Goal: Information Seeking & Learning: Find contact information

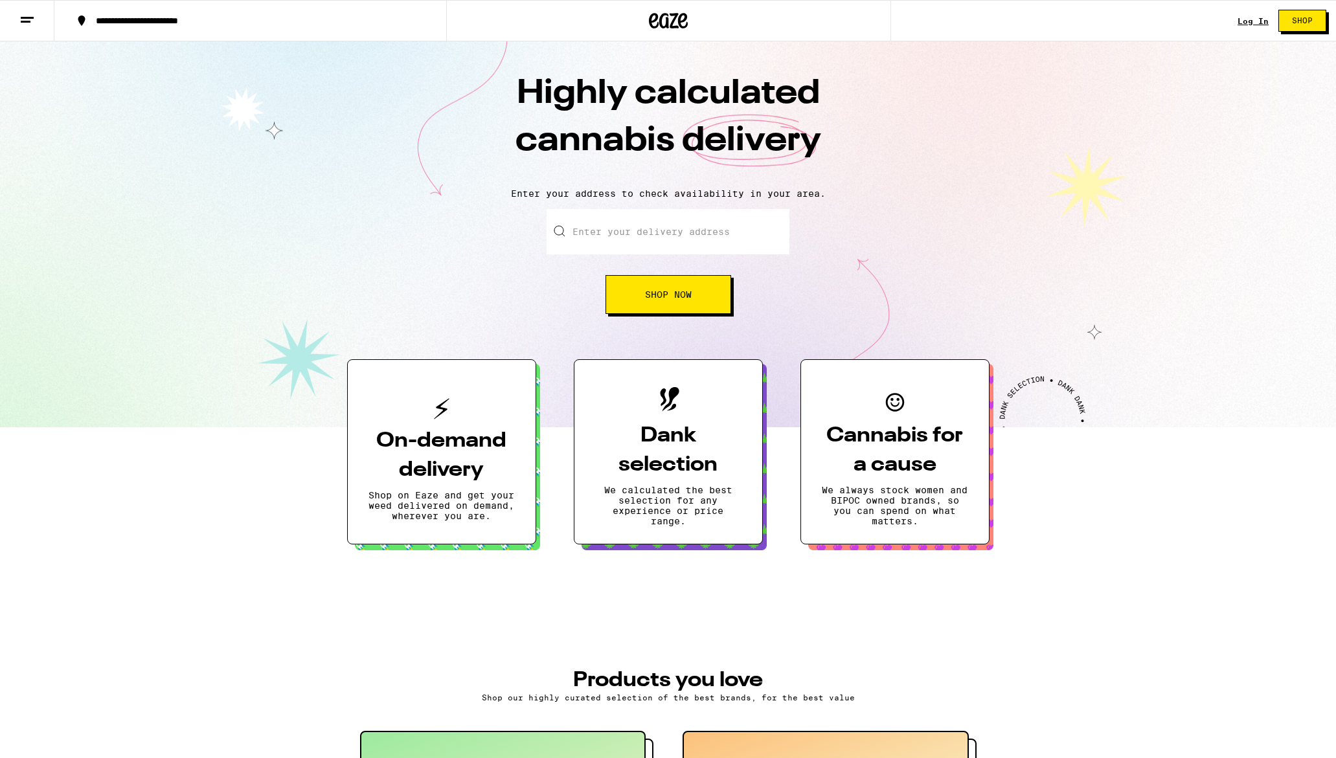
click at [1261, 22] on div "Log In" at bounding box center [1252, 21] width 31 height 8
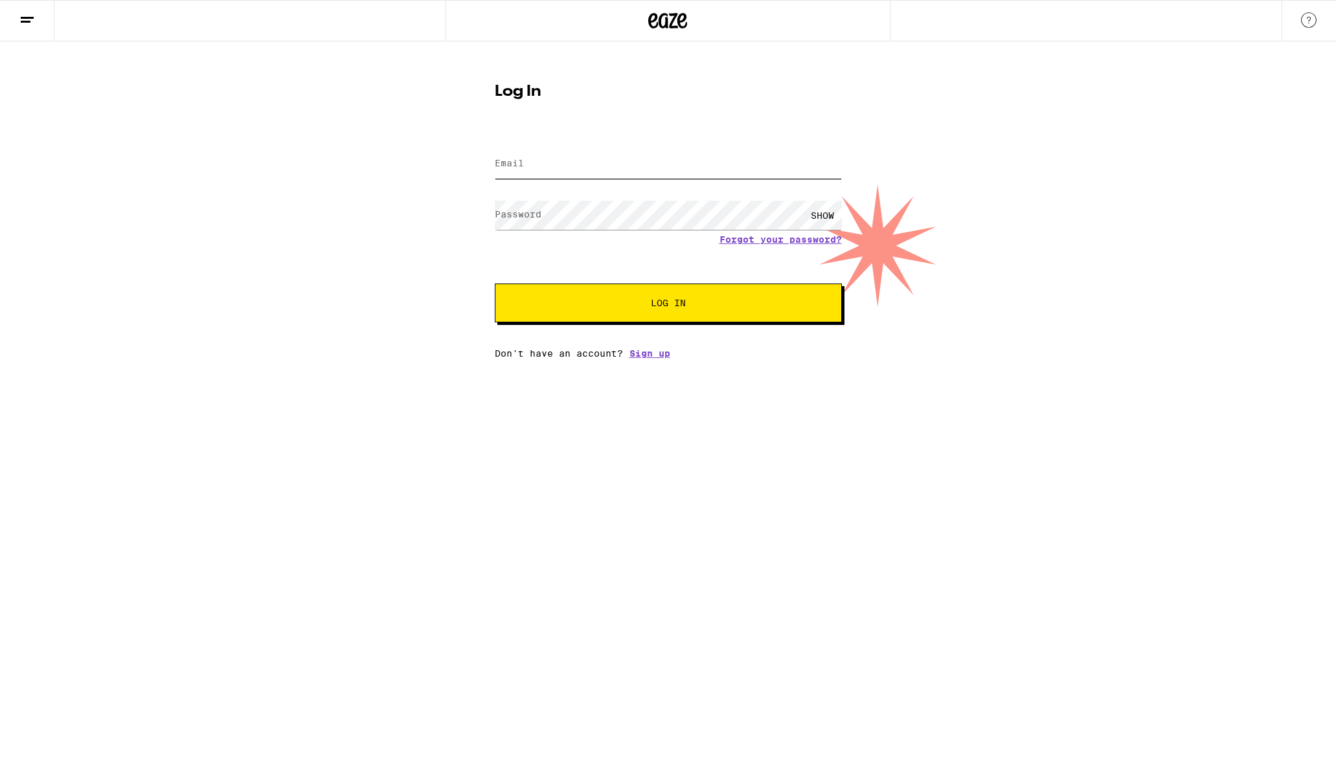
click at [584, 172] on input "Email" at bounding box center [668, 164] width 347 height 29
type input "[EMAIL_ADDRESS][DOMAIN_NAME]"
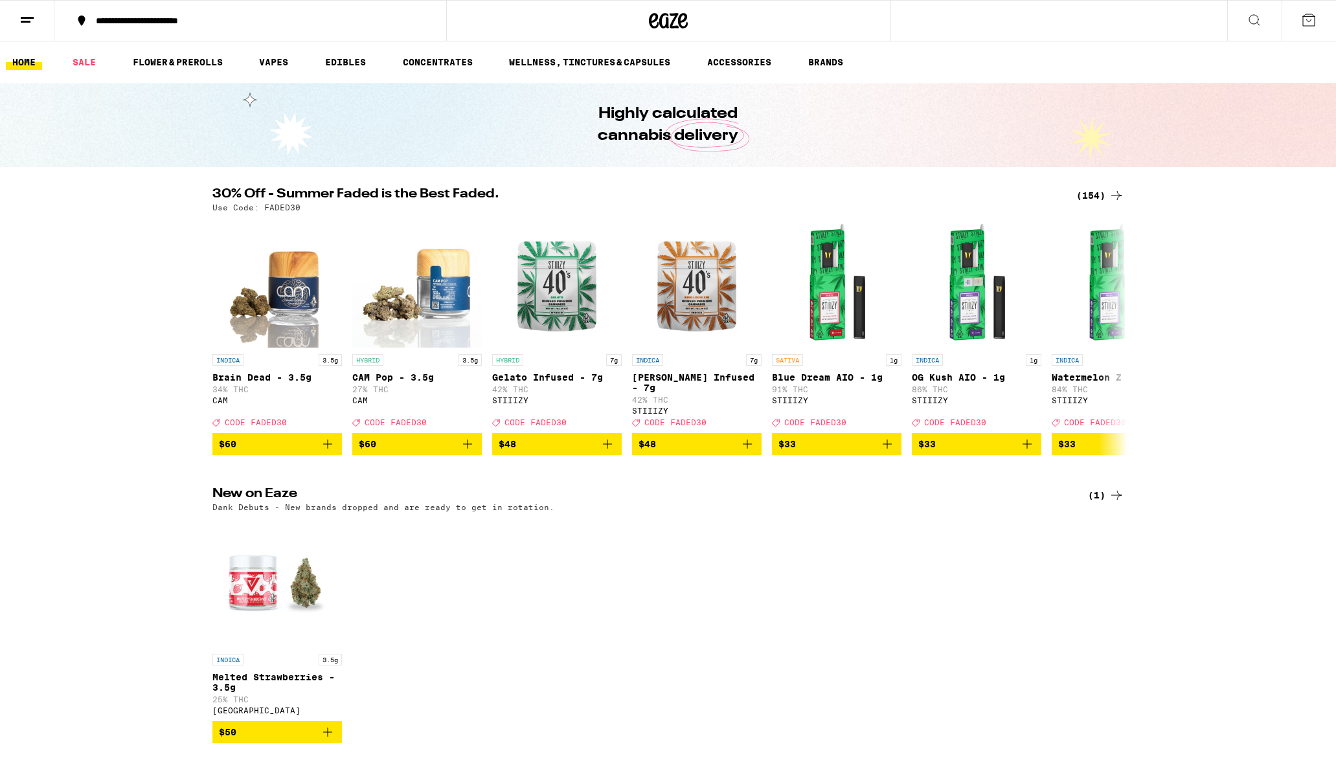
click at [27, 23] on icon at bounding box center [27, 20] width 16 height 16
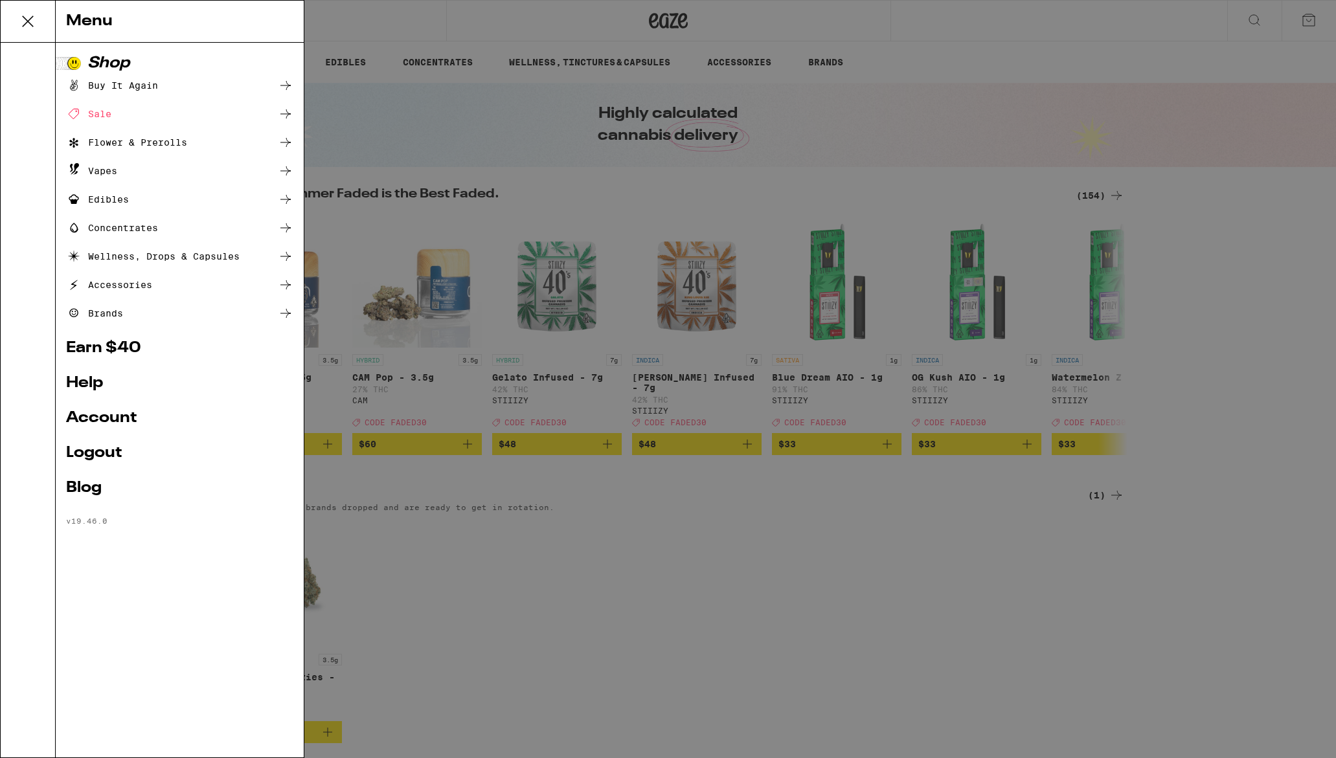
click at [122, 420] on link "Account" at bounding box center [179, 418] width 227 height 16
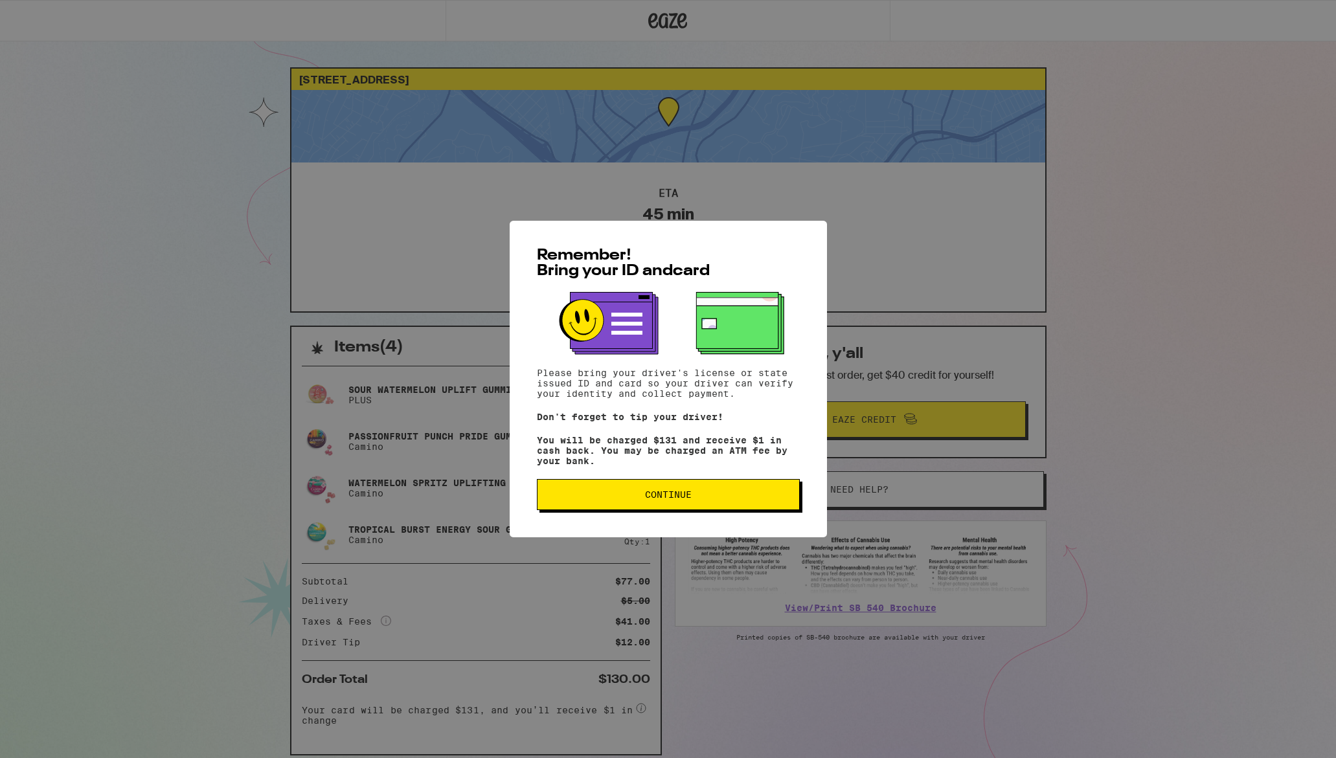
click at [640, 510] on button "Continue" at bounding box center [668, 494] width 263 height 31
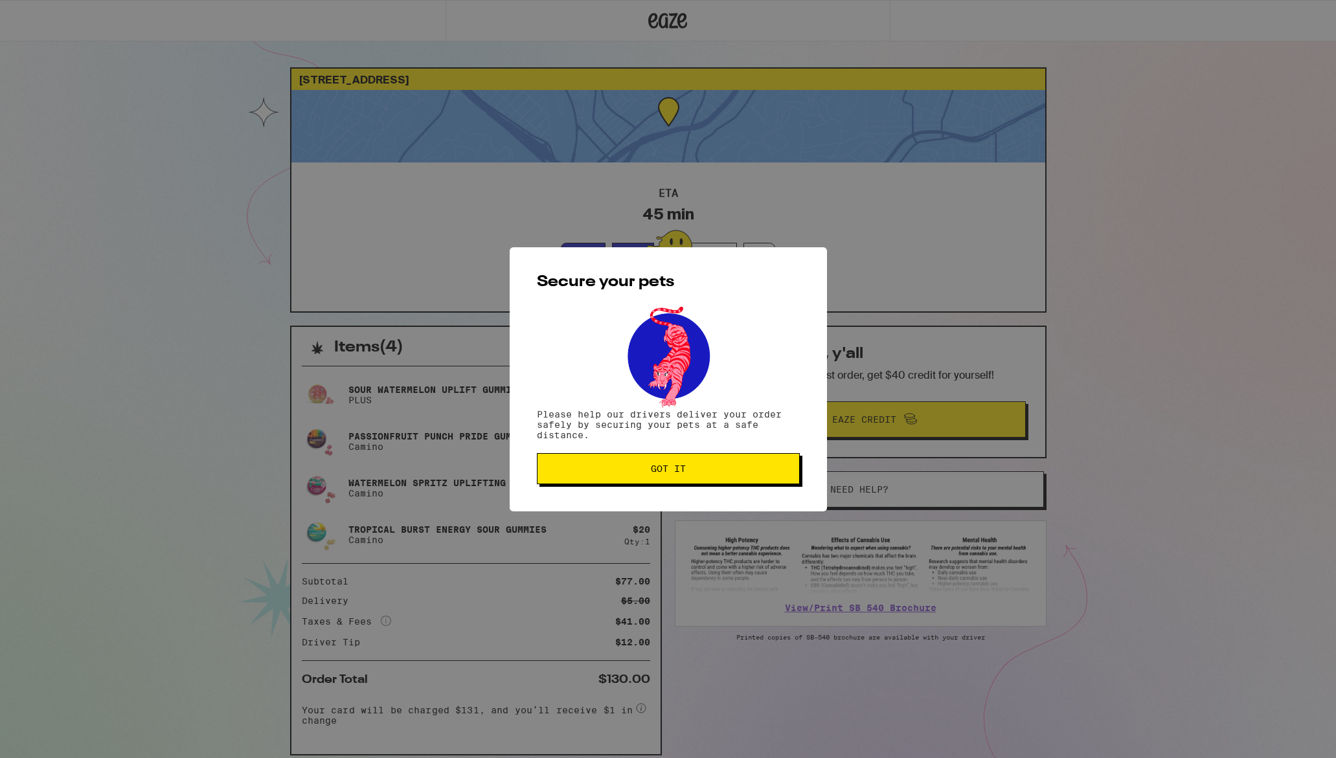
click at [649, 478] on button "Got it" at bounding box center [668, 468] width 263 height 31
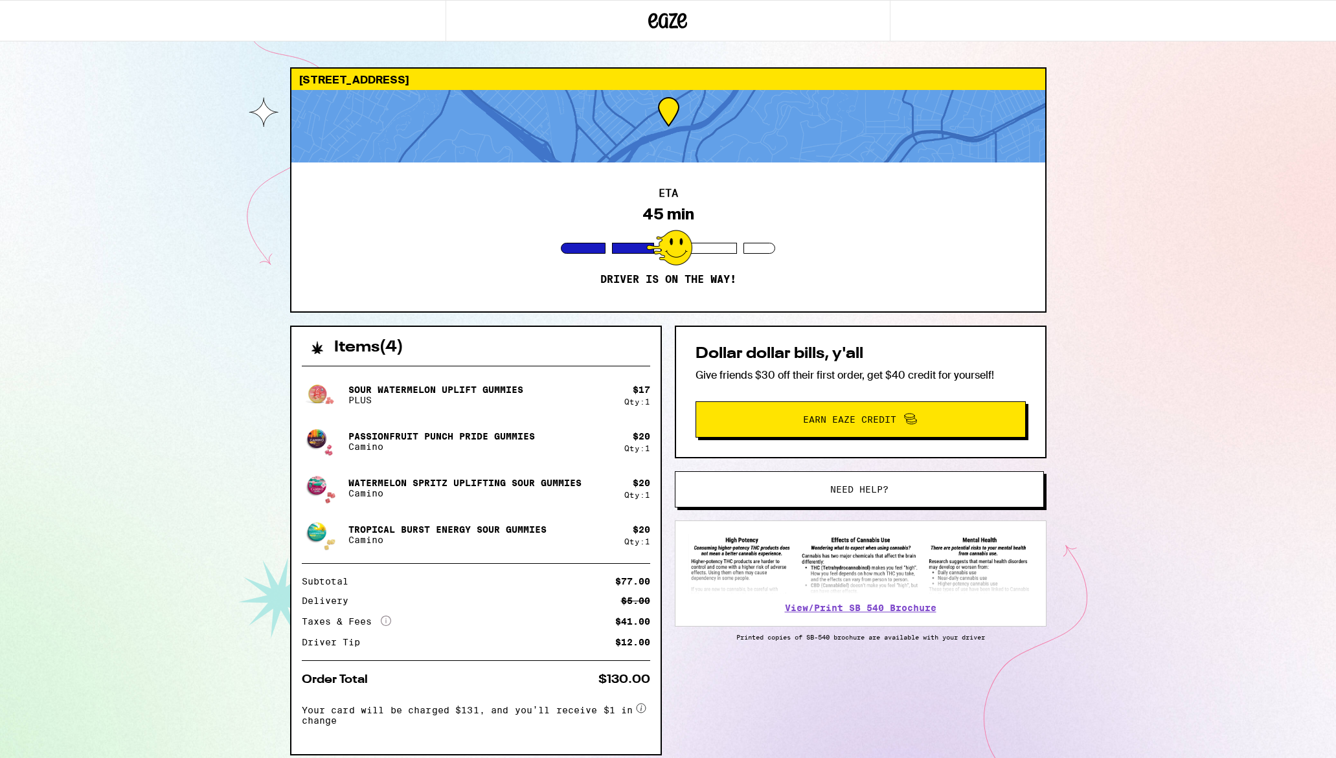
click at [660, 17] on icon at bounding box center [667, 21] width 19 height 16
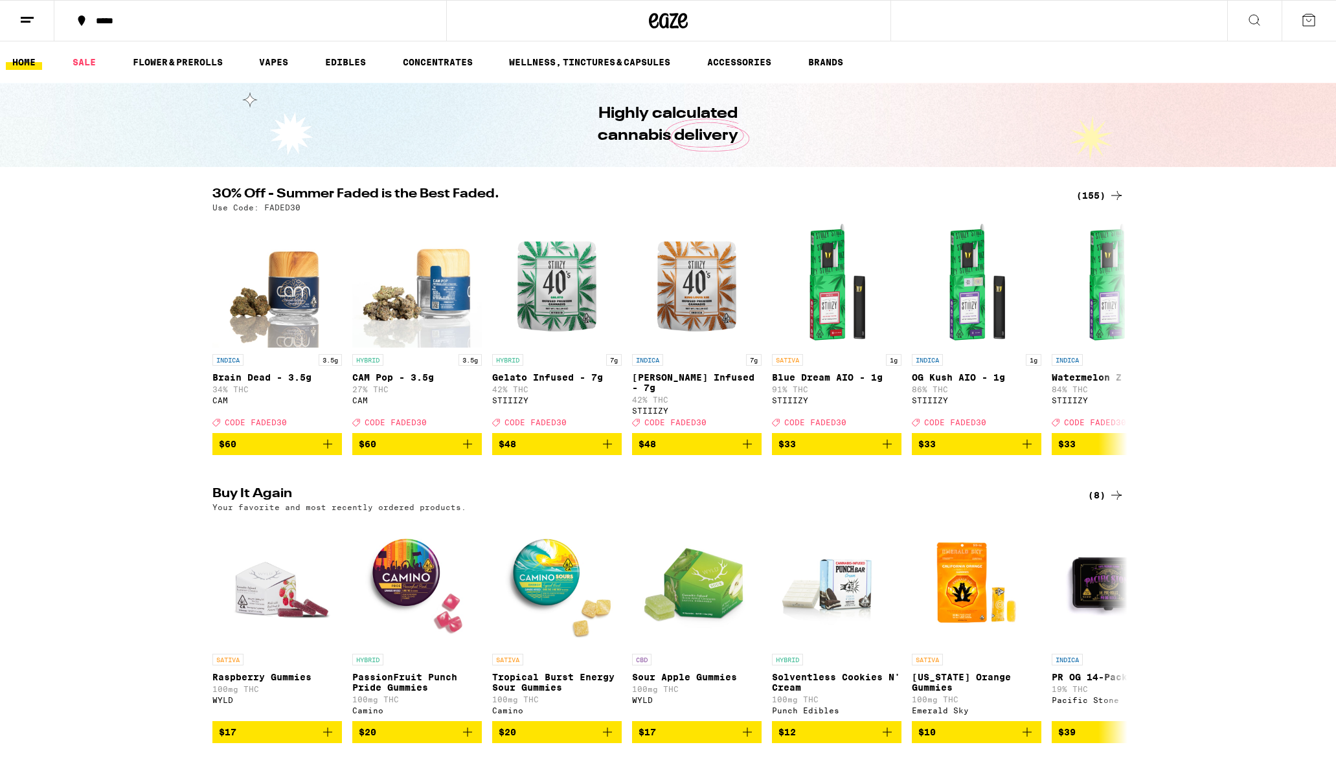
click at [1308, 23] on icon at bounding box center [1309, 20] width 16 height 16
click at [19, 17] on icon at bounding box center [27, 20] width 16 height 16
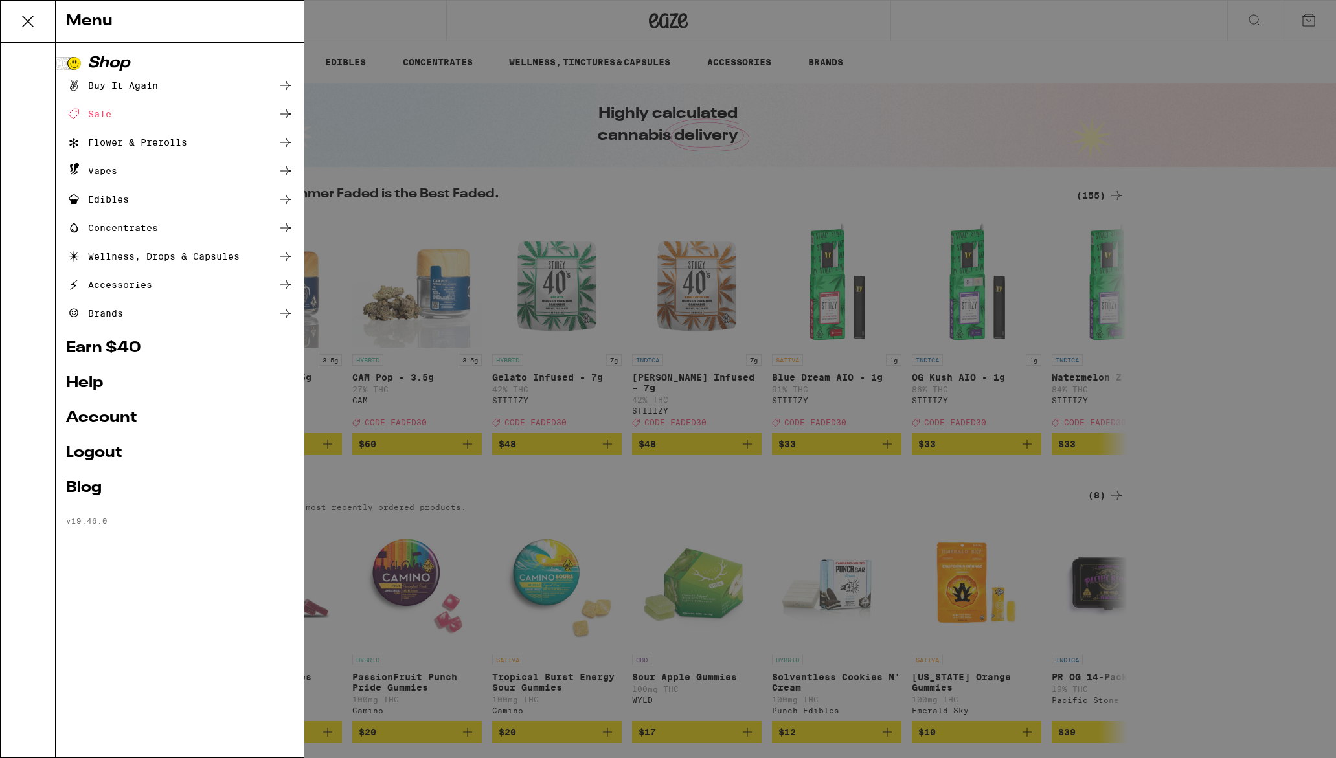
click at [95, 383] on link "Help" at bounding box center [179, 383] width 227 height 16
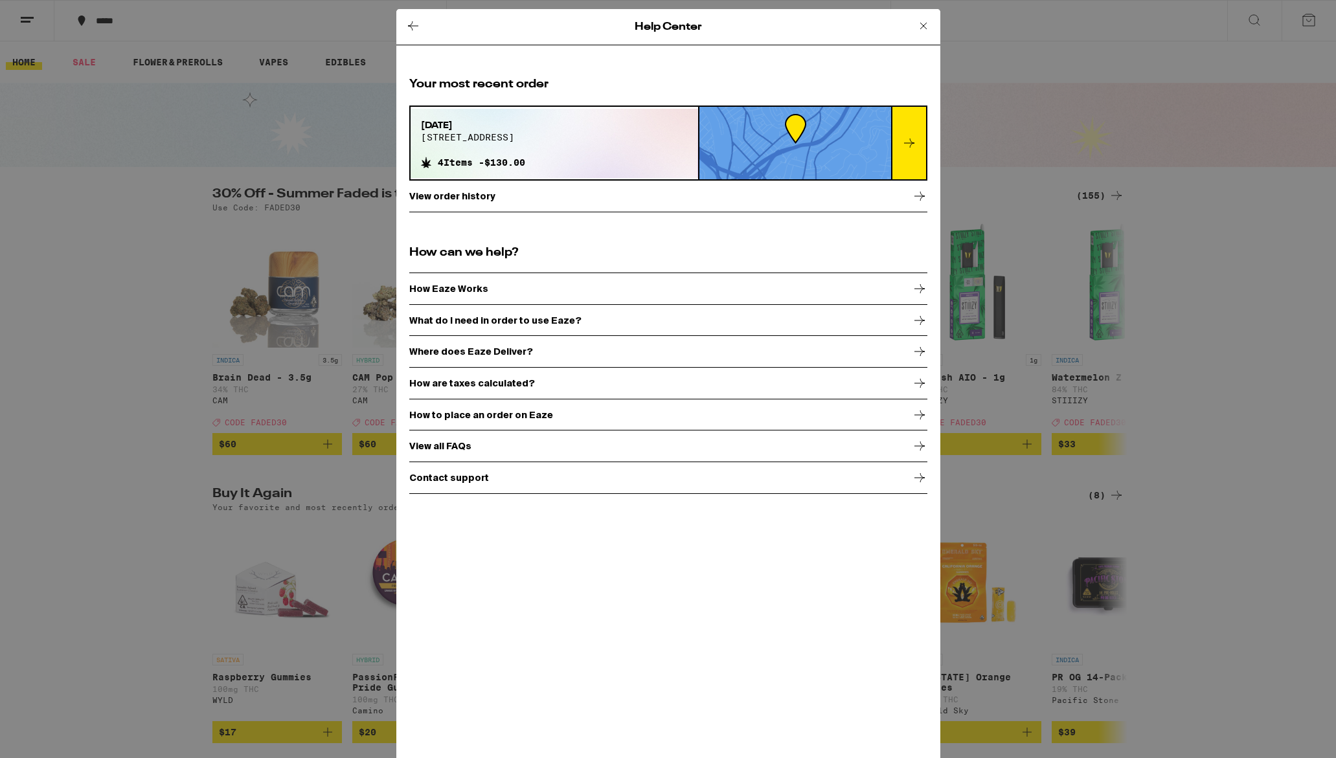
click at [453, 476] on p "Contact support" at bounding box center [449, 478] width 80 height 10
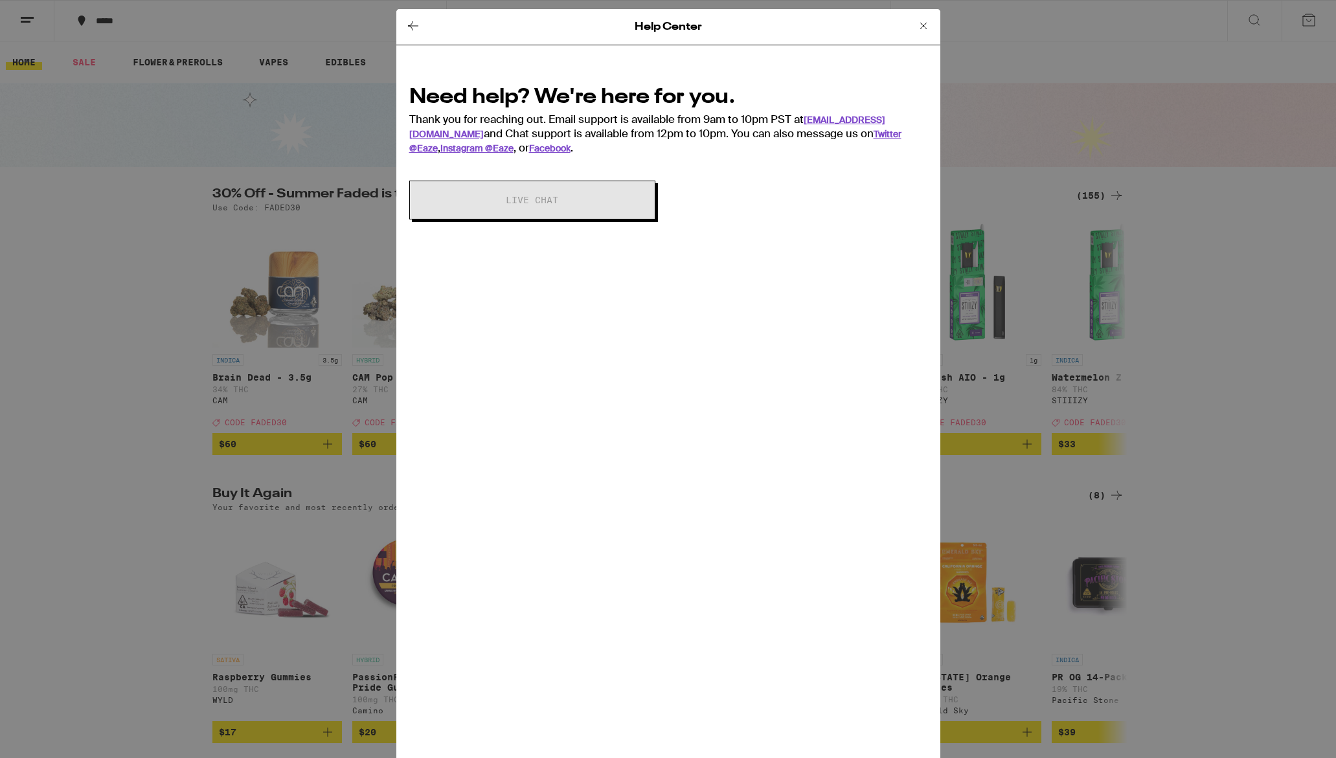
click at [413, 26] on icon at bounding box center [413, 26] width 16 height 16
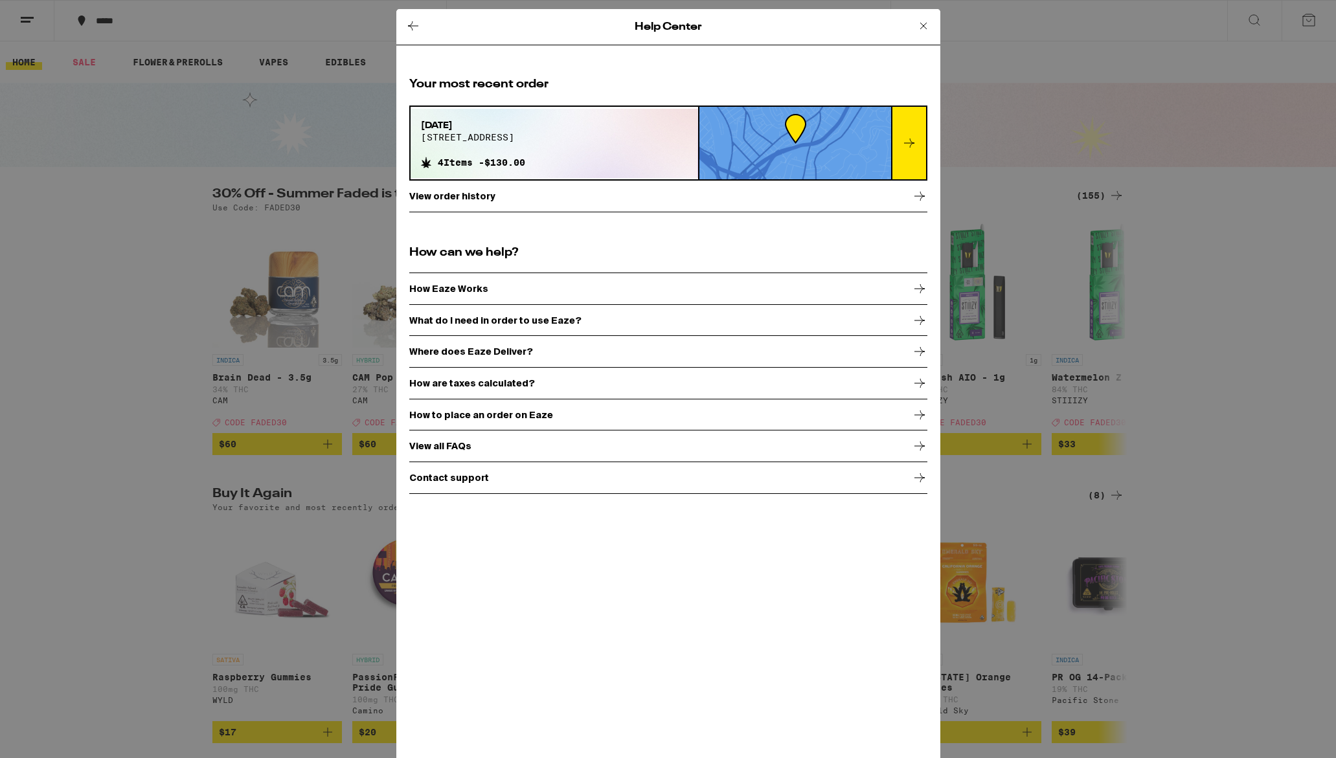
click at [413, 23] on icon at bounding box center [413, 26] width 16 height 16
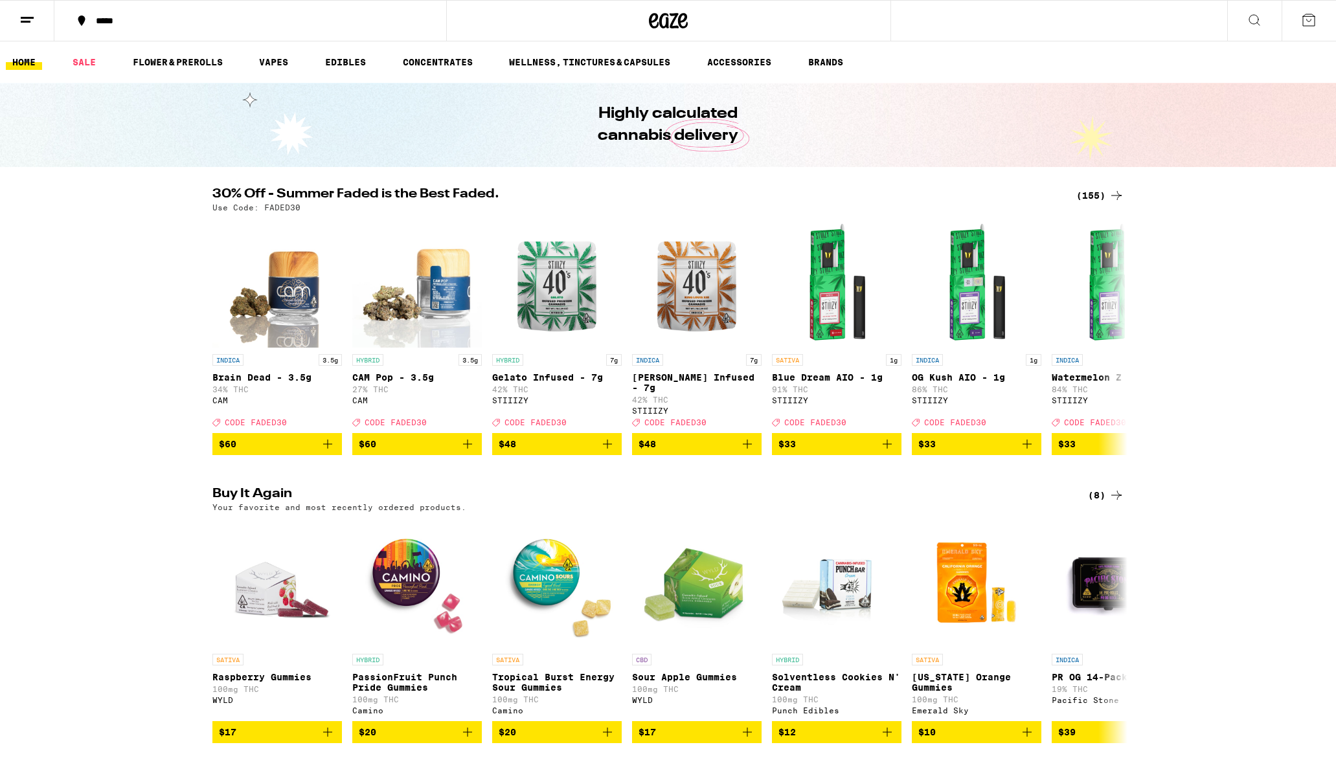
click at [27, 19] on icon at bounding box center [27, 20] width 16 height 16
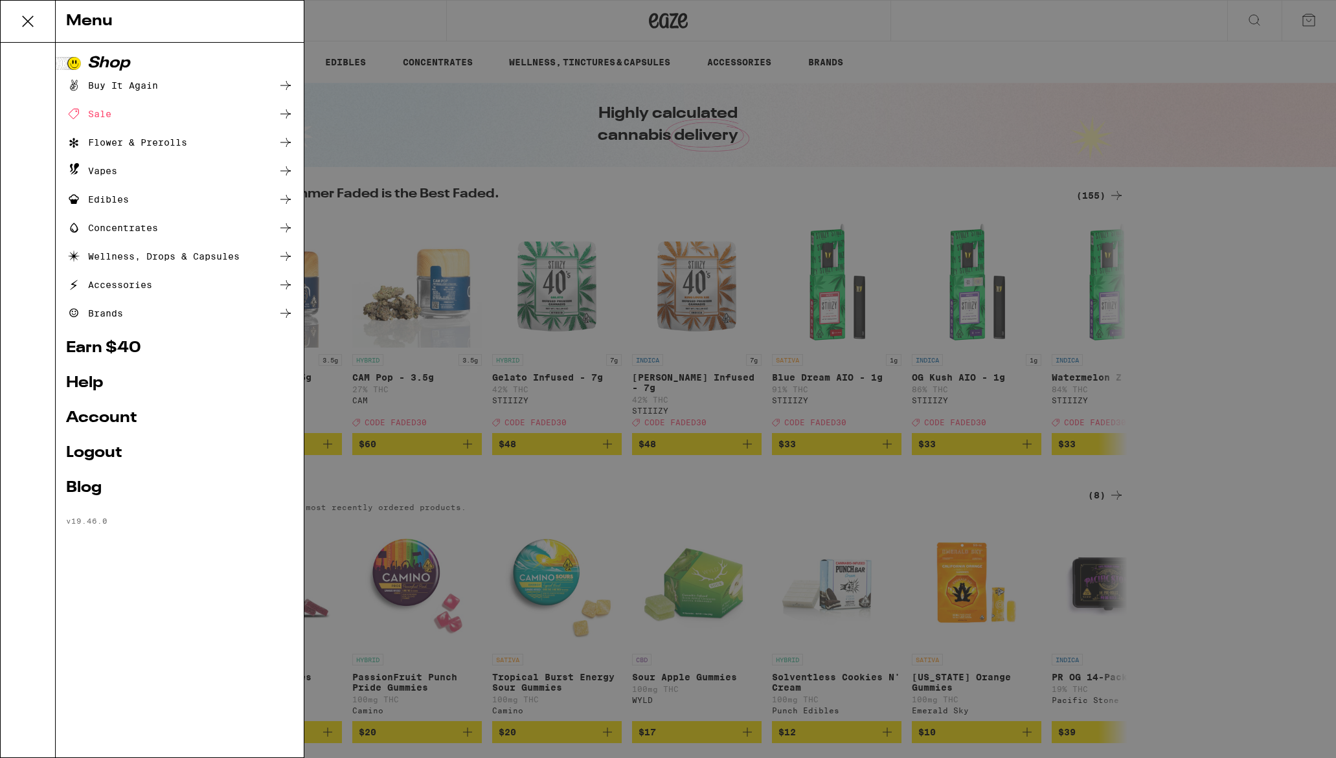
click at [113, 416] on link "Account" at bounding box center [179, 418] width 227 height 16
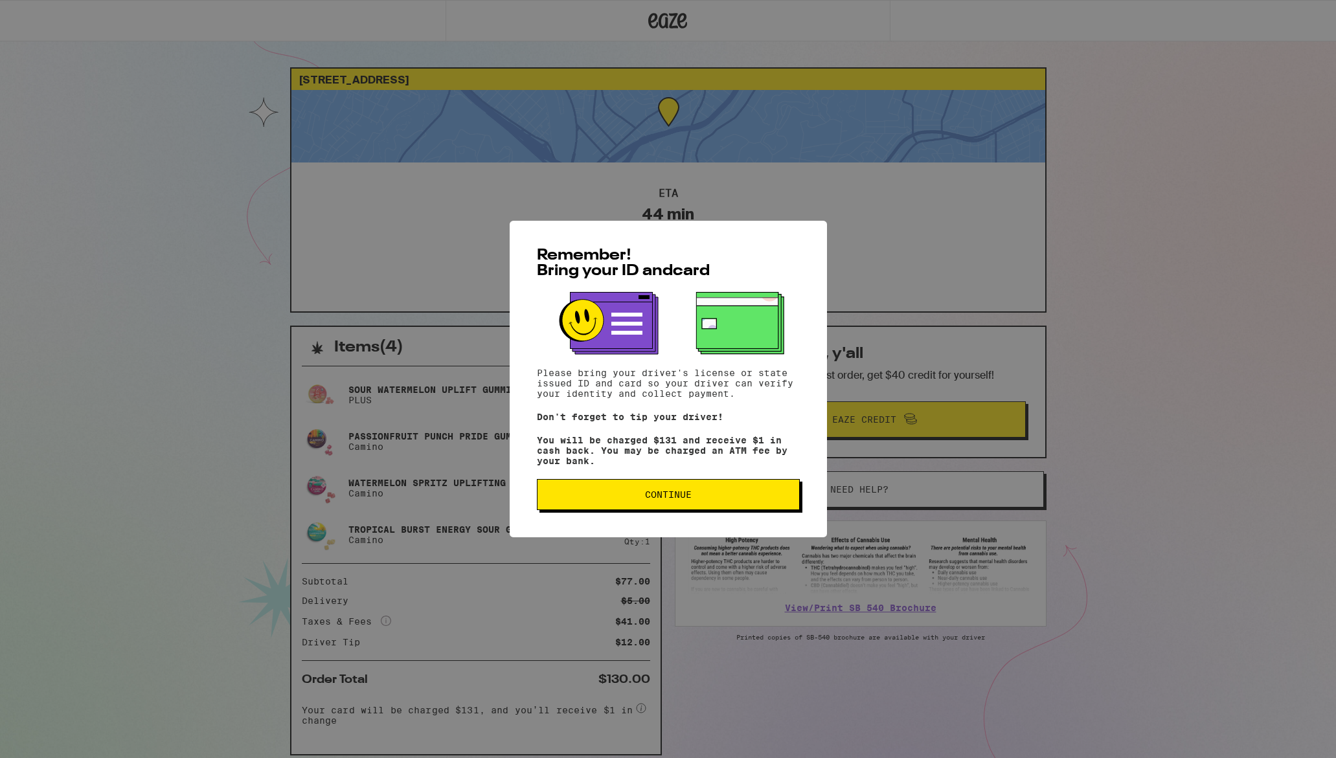
click at [677, 499] on span "Continue" at bounding box center [668, 494] width 47 height 9
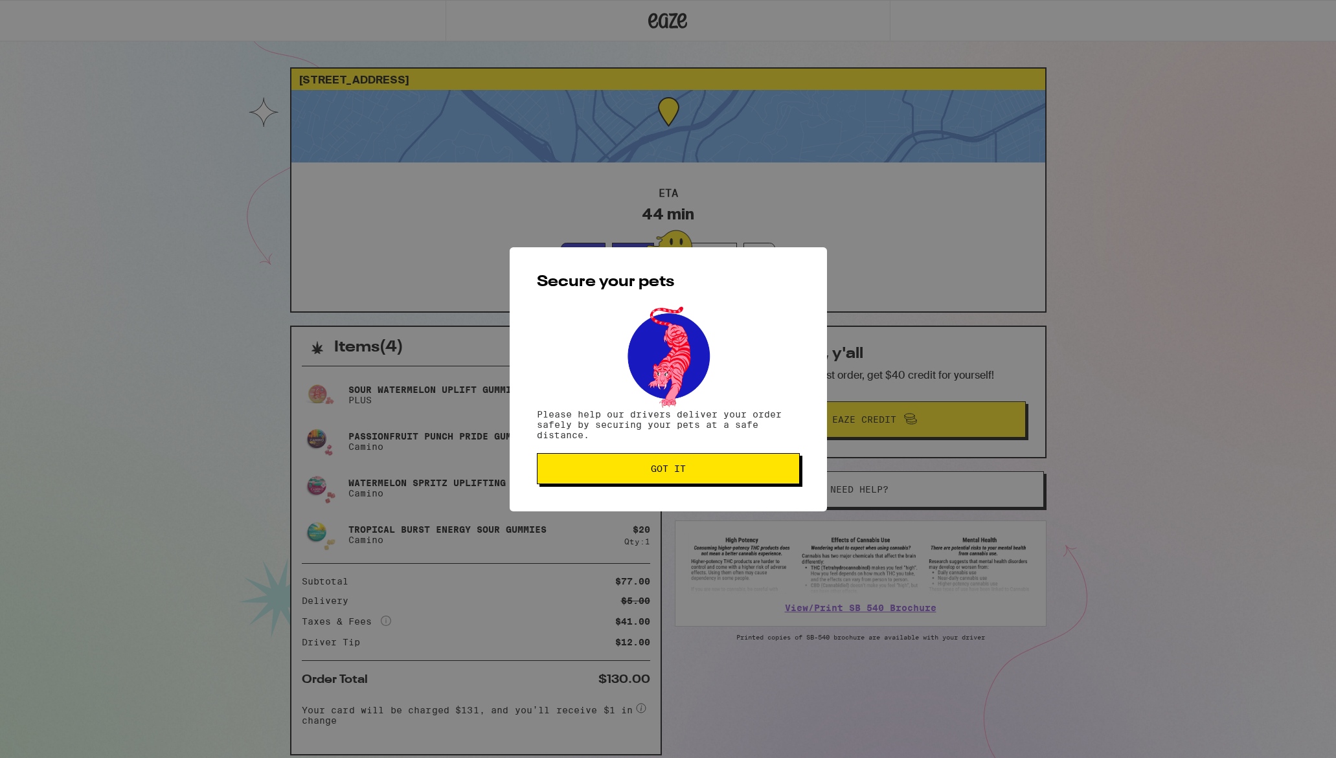
click at [673, 473] on span "Got it" at bounding box center [668, 468] width 35 height 9
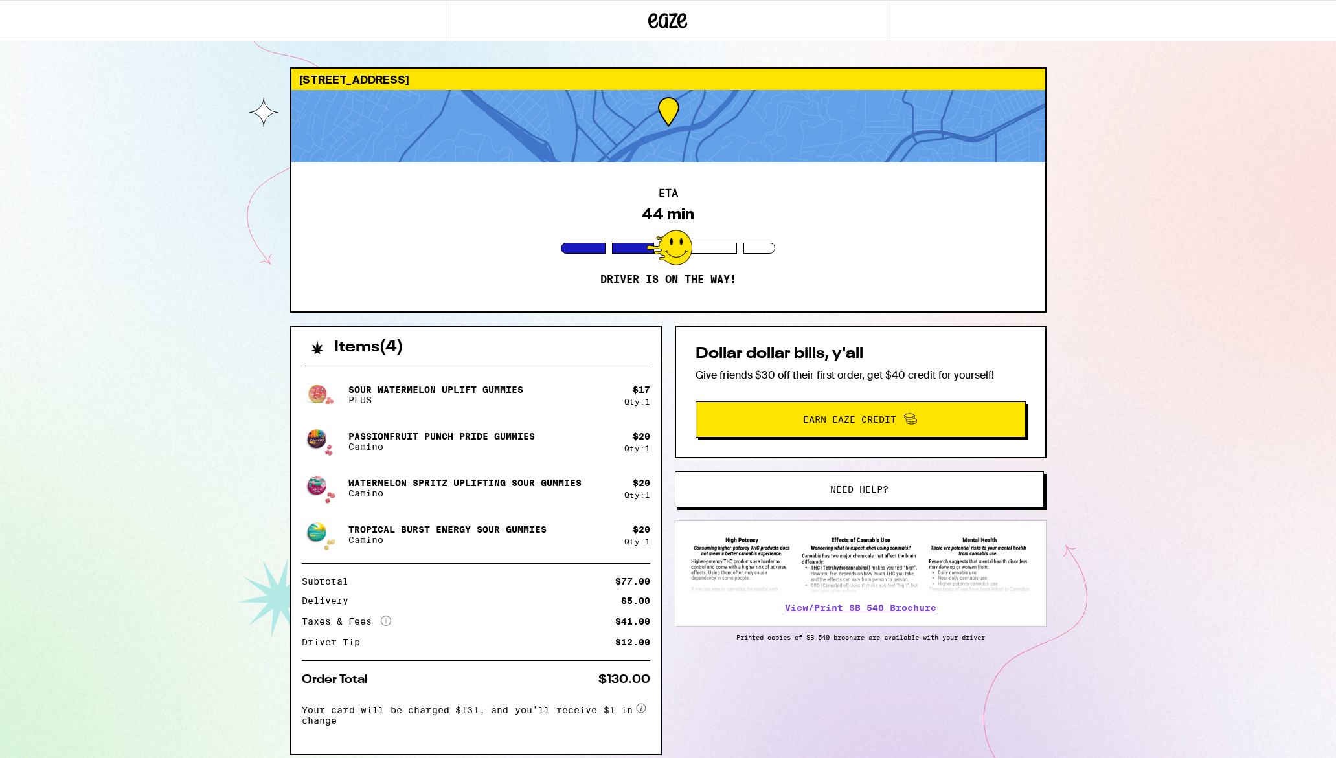
scroll to position [52, 0]
